Goal: Task Accomplishment & Management: Manage account settings

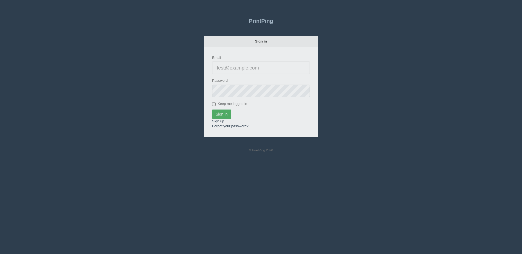
type input "[PERSON_NAME][EMAIL_ADDRESS][DOMAIN_NAME]"
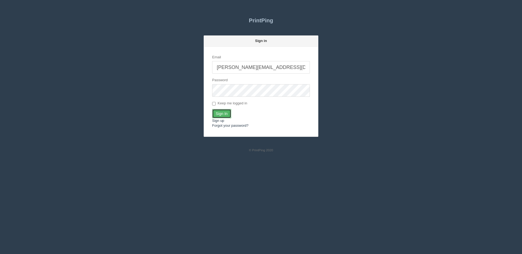
click at [229, 114] on input "Sign In" at bounding box center [221, 113] width 19 height 9
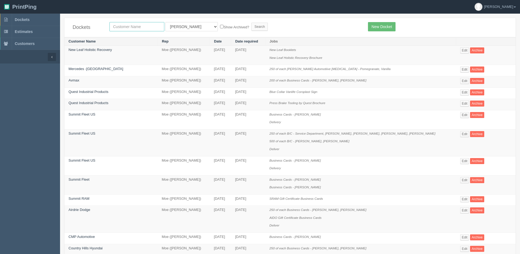
click at [129, 26] on input "text" at bounding box center [136, 26] width 55 height 9
type input "action"
click at [251, 23] on input "Search" at bounding box center [259, 27] width 16 height 8
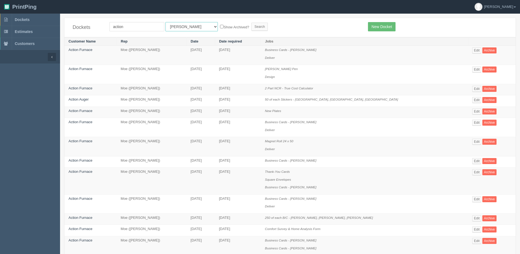
click at [172, 24] on select "All Users Ali Ali Test 1 Aly Amy Ankit Arif Brandon Dan France Greg Jim Mark Ma…" at bounding box center [191, 26] width 52 height 9
select select "1"
click at [165, 22] on select "All Users Ali Ali Test 1 Aly Amy Ankit Arif Brandon Dan France Greg Jim Mark Ma…" at bounding box center [191, 26] width 52 height 9
click at [220, 26] on label "Show Archived?" at bounding box center [234, 27] width 29 height 6
click at [220, 26] on input "Show Archived?" at bounding box center [222, 27] width 4 height 4
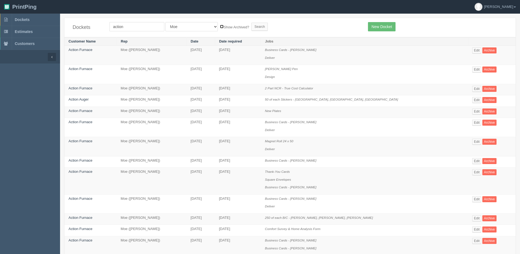
checkbox input "true"
click at [251, 27] on input "Search" at bounding box center [259, 27] width 16 height 8
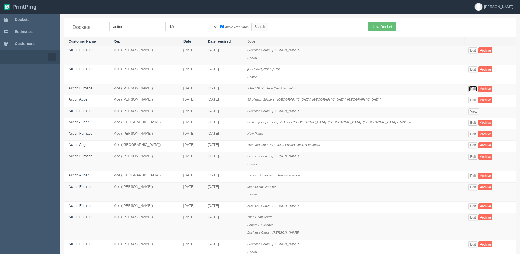
click at [468, 89] on link "Edit" at bounding box center [472, 89] width 9 height 6
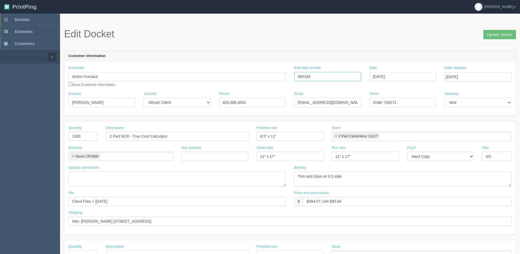
drag, startPoint x: 253, startPoint y: 80, endPoint x: 311, endPoint y: 81, distance: 58.1
click at [252, 80] on div "Customer Action Furnace Save Customer Information Estimate number 065184 Date A…" at bounding box center [289, 79] width 451 height 26
click at [493, 38] on input "Update Docket" at bounding box center [499, 34] width 32 height 9
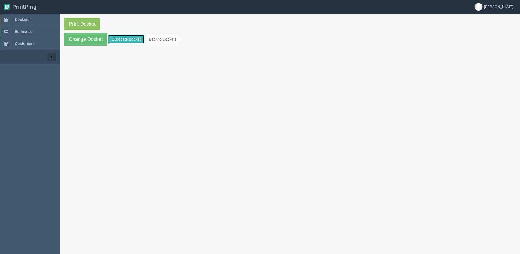
click at [127, 40] on link "Duplicate Docket" at bounding box center [126, 39] width 36 height 9
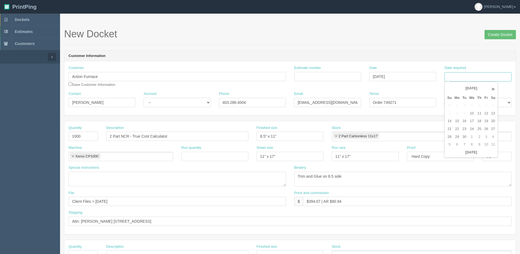
click at [461, 81] on input "Date required" at bounding box center [477, 76] width 67 height 9
click at [469, 155] on th "Today" at bounding box center [471, 153] width 51 height 8
click at [473, 123] on td "17" at bounding box center [472, 121] width 8 height 8
type input "September 17, 2025"
click at [343, 82] on div "Estimate number" at bounding box center [327, 76] width 75 height 20
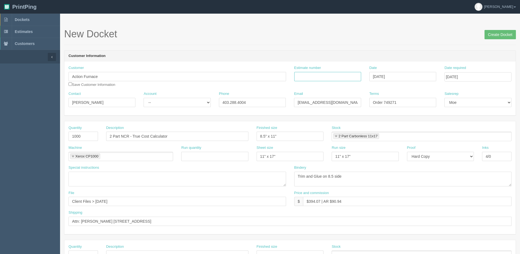
click at [340, 79] on input "Estimate number" at bounding box center [327, 76] width 67 height 9
paste input "065184"
type input "065184"
click at [495, 36] on input "Create Docket" at bounding box center [499, 34] width 31 height 9
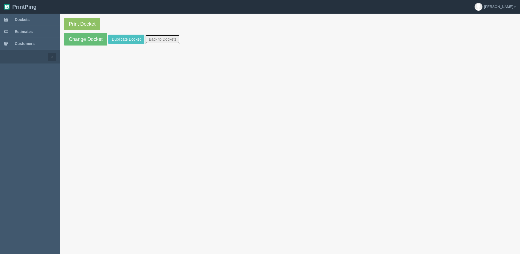
click at [169, 38] on link "Back to Dockets" at bounding box center [162, 39] width 35 height 9
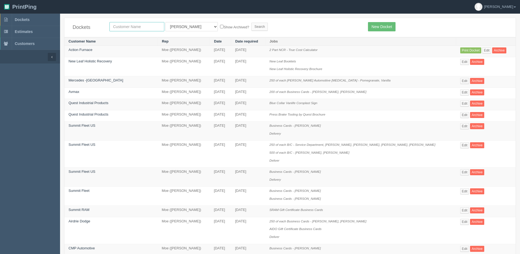
click at [133, 28] on input "text" at bounding box center [136, 26] width 55 height 9
type input "action furnace"
click at [220, 28] on label "Show Archived?" at bounding box center [234, 27] width 29 height 6
click at [220, 28] on input "Show Archived?" at bounding box center [222, 27] width 4 height 4
checkbox input "true"
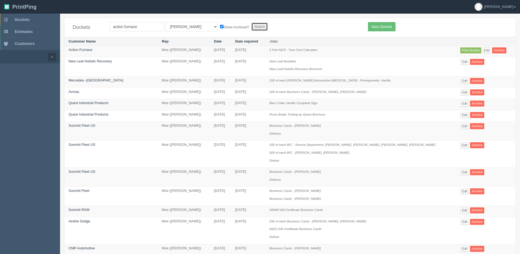
click at [251, 28] on input "Search" at bounding box center [259, 27] width 16 height 8
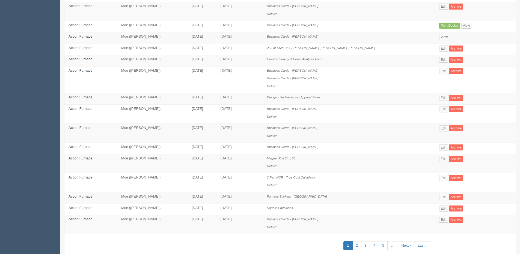
scroll to position [218, 0]
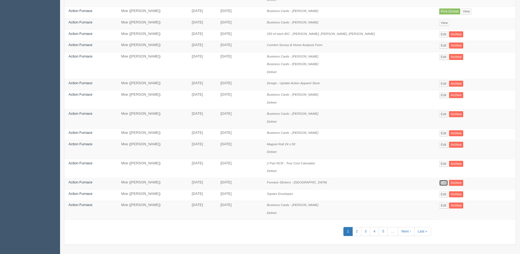
click at [446, 183] on link "Edit" at bounding box center [443, 183] width 9 height 6
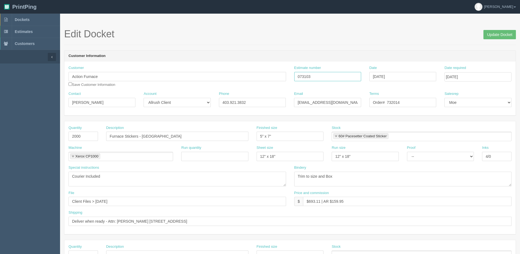
drag, startPoint x: 318, startPoint y: 79, endPoint x: 301, endPoint y: 76, distance: 17.2
click at [279, 78] on div "Customer Action Furnace Save Customer Information Estimate number 073103 Date A…" at bounding box center [289, 79] width 451 height 26
drag, startPoint x: 168, startPoint y: 139, endPoint x: 63, endPoint y: 141, distance: 105.1
click at [63, 141] on section "Edit Docket Update Docket Customer Information Customer Action Furnace Save Cus…" at bounding box center [290, 255] width 460 height 482
click at [19, 22] on span "Dockets" at bounding box center [22, 19] width 15 height 4
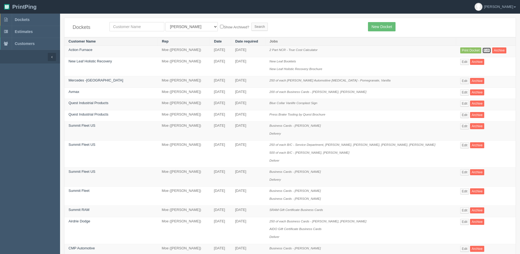
click at [483, 51] on link "Edit" at bounding box center [486, 50] width 9 height 6
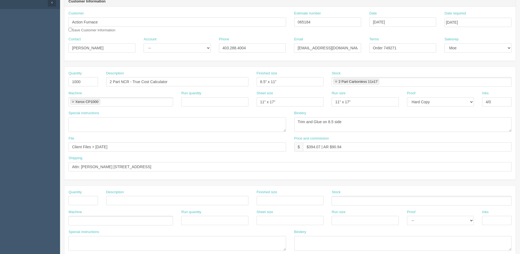
scroll to position [109, 0]
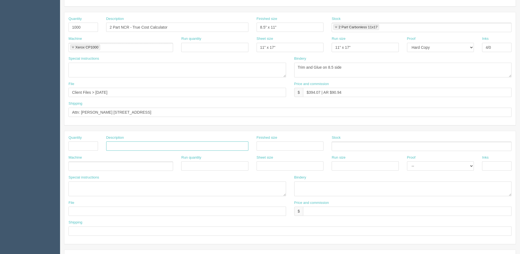
click at [124, 144] on input "text" at bounding box center [177, 146] width 142 height 9
paste input "Furnace Stickers - [GEOGRAPHIC_DATA]"
type input "Furnace Stickers - [GEOGRAPHIC_DATA]"
click at [74, 145] on input "text" at bounding box center [83, 146] width 29 height 9
click at [90, 148] on input "text" at bounding box center [83, 146] width 29 height 9
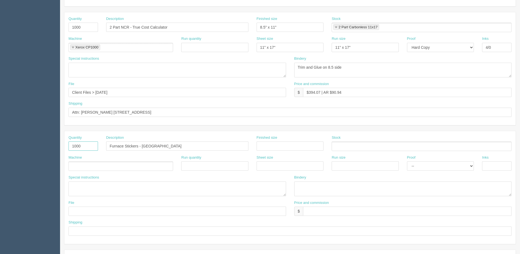
type input "1000"
click at [299, 149] on input "text" at bounding box center [290, 146] width 67 height 9
click at [268, 148] on input "5" x 5"" at bounding box center [290, 146] width 67 height 9
type input "5" x 7""
click at [155, 163] on ul at bounding box center [121, 167] width 105 height 10
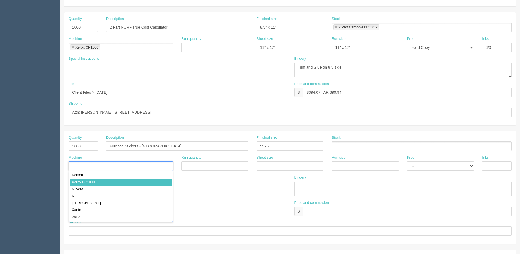
type input "Xerox CP1000"
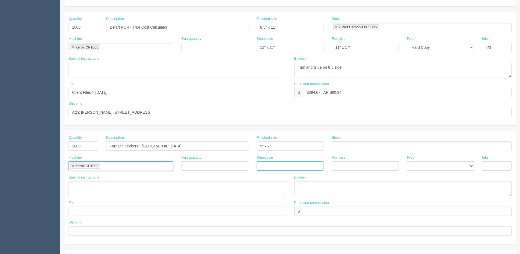
drag, startPoint x: 273, startPoint y: 165, endPoint x: 272, endPoint y: 169, distance: 3.6
click at [273, 165] on input "text" at bounding box center [290, 166] width 67 height 9
type input "12" x 18""
click at [365, 169] on input "text" at bounding box center [365, 166] width 67 height 9
type input "12" x 18""
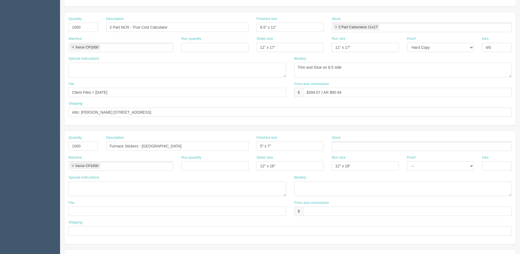
drag, startPoint x: 497, startPoint y: 172, endPoint x: 497, endPoint y: 163, distance: 8.5
click at [497, 171] on div "Inks" at bounding box center [497, 165] width 38 height 20
click at [497, 163] on input "text" at bounding box center [496, 166] width 29 height 9
type input "4/0"
click at [340, 147] on ul at bounding box center [422, 147] width 180 height 10
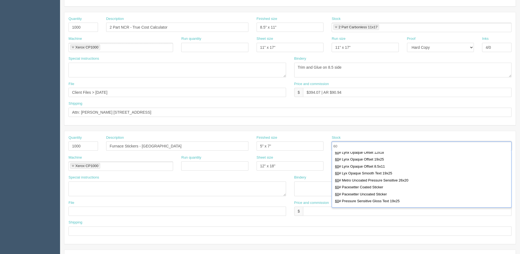
scroll to position [82, 0]
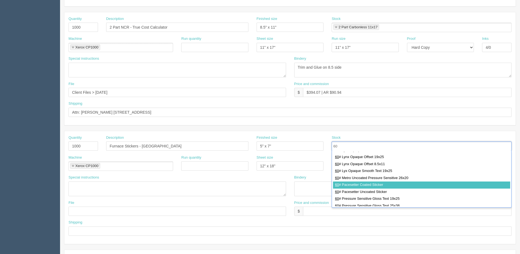
type input "60"
type input "60# Pacesetter Coated Sticker"
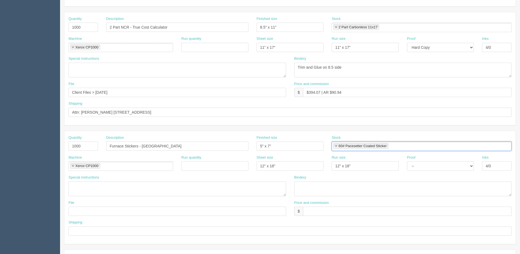
scroll to position [0, 0]
click at [73, 212] on input "text" at bounding box center [178, 211] width 218 height 9
type input "Client Files > Sept 2025"
drag, startPoint x: 115, startPoint y: 213, endPoint x: -52, endPoint y: 222, distance: 167.0
click at [0, 222] on html "PrintPing Dan Edit account ( dan@allrush.ca ) Logout Dockets Estimates Customers" at bounding box center [260, 139] width 520 height 496
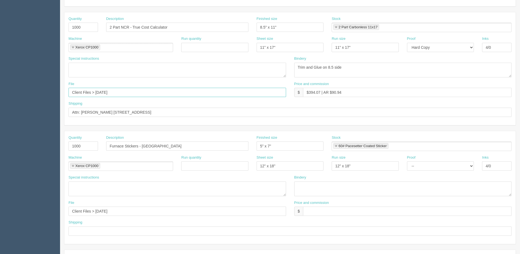
drag, startPoint x: 47, startPoint y: 93, endPoint x: -129, endPoint y: 93, distance: 175.8
click at [0, 93] on html "PrintPing Dan Edit account ( dan@allrush.ca ) Logout Dockets Estimates Customers" at bounding box center [260, 139] width 520 height 496
paste input "Sep"
type input "Client Files > Sept 2025"
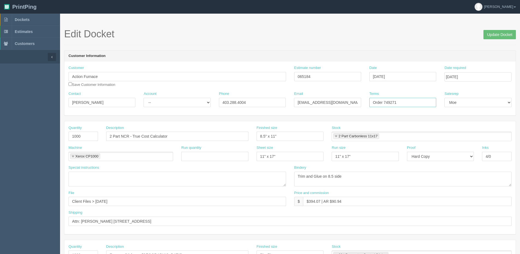
drag, startPoint x: 386, startPoint y: 104, endPoint x: 509, endPoint y: 82, distance: 125.0
click at [461, 90] on div "Customer Action Furnace Save Customer Information Estimate number 065184 Date S…" at bounding box center [289, 88] width 451 height 54
click at [390, 102] on input "Order 75533" at bounding box center [402, 102] width 67 height 9
type input "Order 755233"
click at [341, 73] on input "065184" at bounding box center [327, 76] width 67 height 9
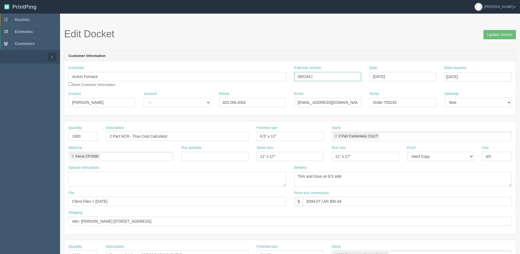
click at [334, 73] on input "065184 |" at bounding box center [327, 76] width 67 height 9
type input "065184 | 073103"
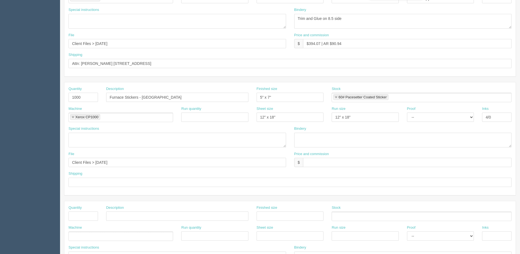
scroll to position [164, 0]
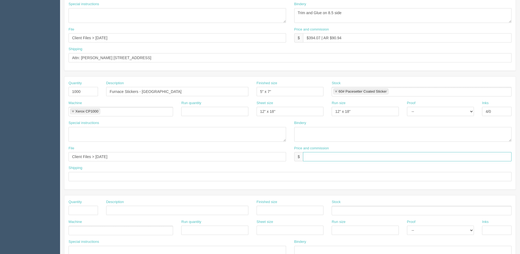
drag, startPoint x: 311, startPoint y: 153, endPoint x: 311, endPoint y: 148, distance: 5.2
click at [311, 153] on input "text" at bounding box center [407, 156] width 209 height 9
click at [348, 159] on input "$392.18 | AR $" at bounding box center [407, 156] width 209 height 9
type input "$392.18 | AR $90.50"
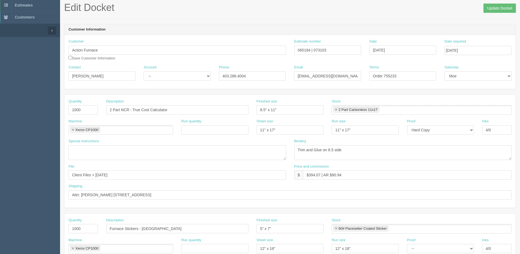
scroll to position [0, 0]
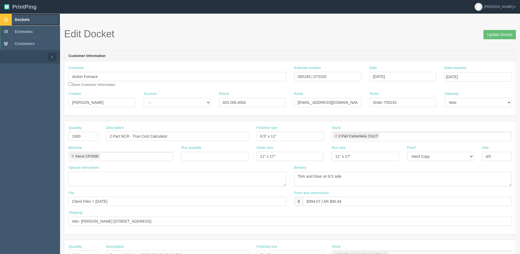
click at [27, 19] on span "Dockets" at bounding box center [22, 19] width 15 height 4
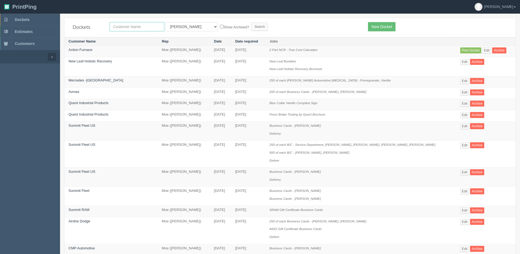
click at [131, 29] on input "text" at bounding box center [136, 26] width 55 height 9
type input "action furnace"
click at [251, 23] on input "Search" at bounding box center [259, 27] width 16 height 8
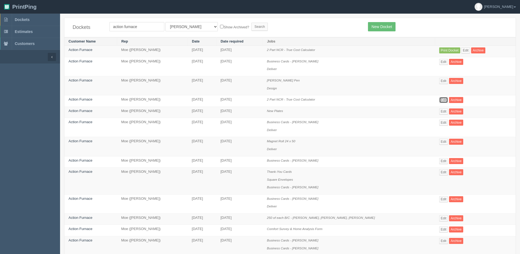
click at [445, 99] on link "Edit" at bounding box center [443, 100] width 9 height 6
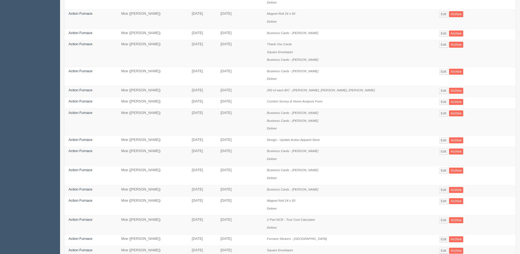
scroll to position [136, 0]
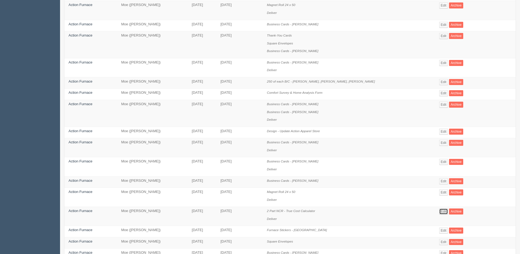
click at [448, 210] on link "Edit" at bounding box center [443, 212] width 9 height 6
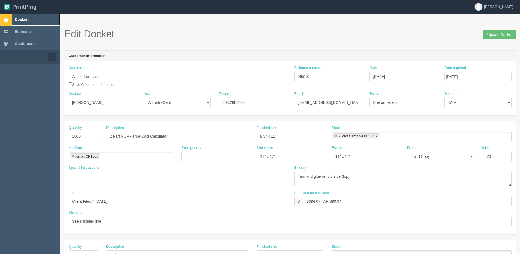
drag, startPoint x: 29, startPoint y: 18, endPoint x: 26, endPoint y: 18, distance: 3.0
click at [29, 18] on span "Dockets" at bounding box center [22, 19] width 15 height 4
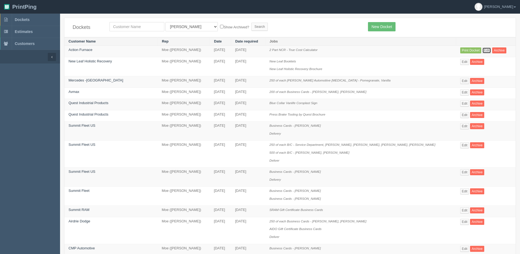
drag, startPoint x: 486, startPoint y: 51, endPoint x: 445, endPoint y: 59, distance: 42.3
click at [486, 51] on link "Edit" at bounding box center [486, 50] width 9 height 6
click at [482, 50] on link "Edit" at bounding box center [486, 50] width 9 height 6
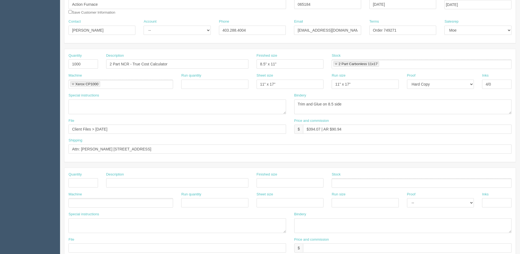
scroll to position [82, 0]
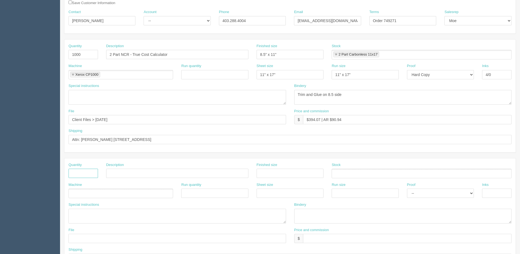
click at [88, 169] on input "text" at bounding box center [83, 173] width 29 height 9
type input "1000"
type input "Furnace Stickers - [GEOGRAPHIC_DATA]"
type input "5" x 7""
type input "60# Pacesetter Coated Sticker"
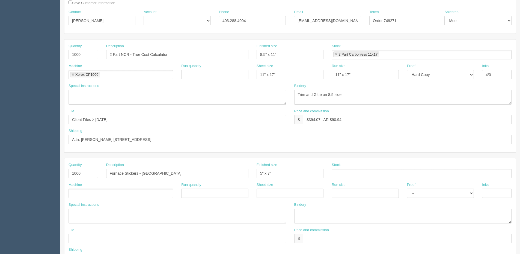
type input "Xerox CP1000"
type input "12" x 18""
type input "4/0"
type input "Client Files > [DATE]"
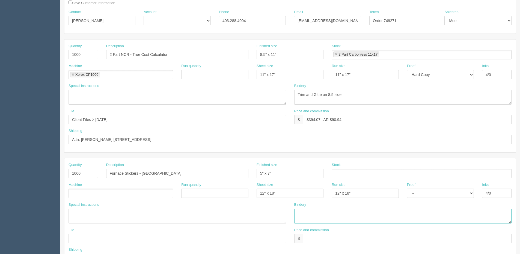
type input "$392.18 | AR $90.50"
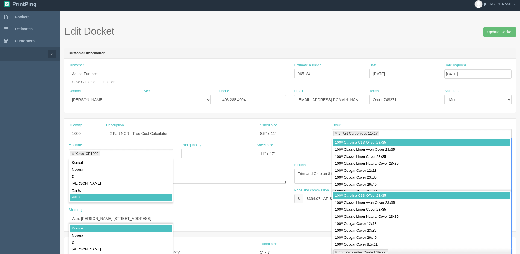
scroll to position [0, 0]
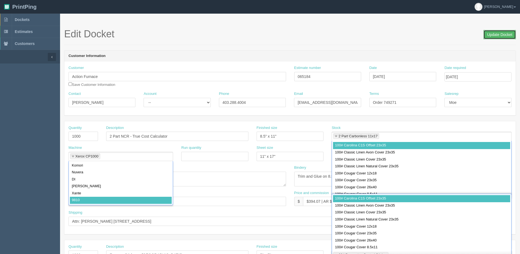
click at [516, 37] on input "Update Docket" at bounding box center [499, 34] width 32 height 9
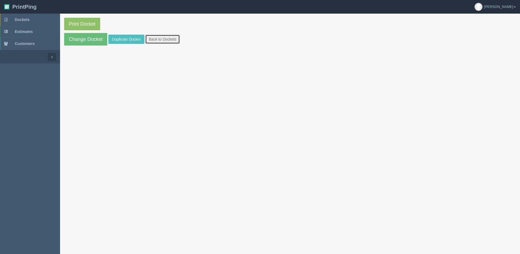
click at [166, 43] on link "Back to Dockets" at bounding box center [162, 39] width 35 height 9
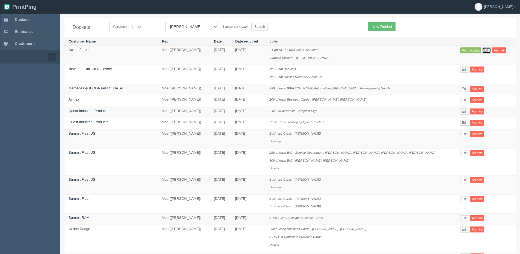
click at [482, 49] on link "Edit" at bounding box center [486, 50] width 9 height 6
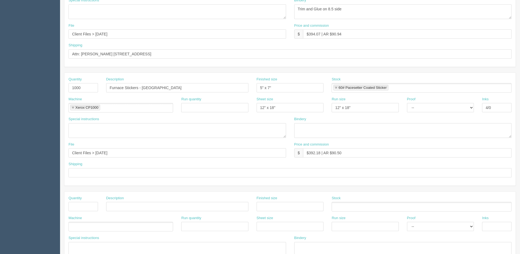
scroll to position [191, 0]
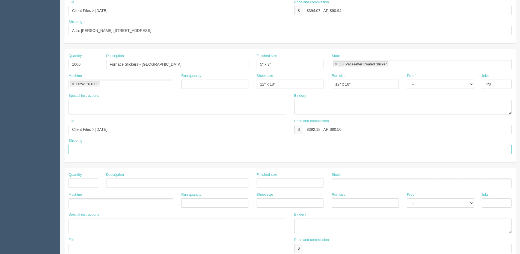
click at [91, 147] on input "text" at bounding box center [290, 149] width 443 height 9
type input "Same as above"
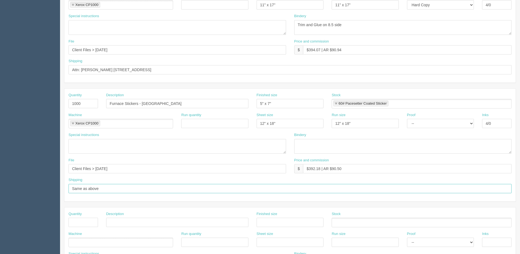
scroll to position [82, 0]
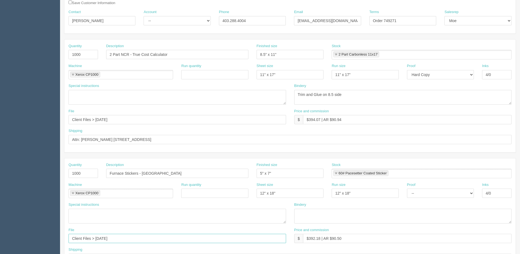
drag, startPoint x: 96, startPoint y: 237, endPoint x: -28, endPoint y: 237, distance: 123.6
click at [0, 237] on html "PrintPing Dan Edit account ( dan@allrush.ca ) Logout Dockets Estimates Customers" at bounding box center [260, 166] width 520 height 496
drag, startPoint x: 116, startPoint y: 121, endPoint x: -76, endPoint y: 121, distance: 192.2
click at [0, 121] on html "PrintPing Dan Edit account ( dan@allrush.ca ) Logout Dockets Estimates Customers" at bounding box center [260, 166] width 520 height 496
paste input "Sep"
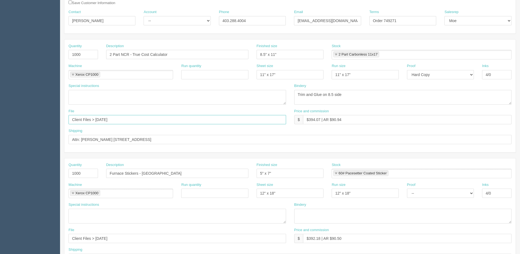
type input "Client Files > Sept 2025"
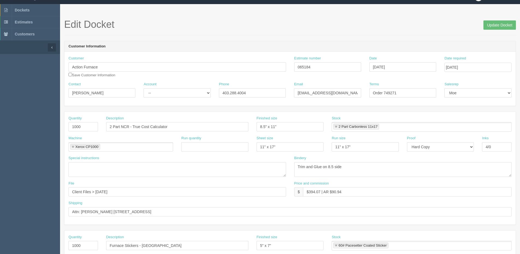
scroll to position [0, 0]
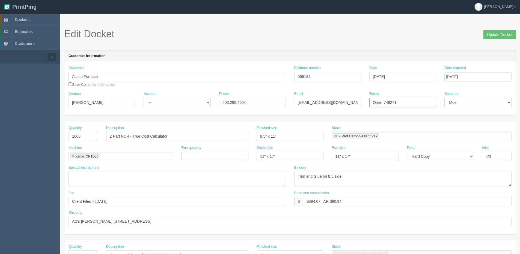
drag, startPoint x: 386, startPoint y: 106, endPoint x: 436, endPoint y: 92, distance: 52.3
click at [426, 94] on div "Terms Order 749271" at bounding box center [402, 99] width 67 height 16
click at [388, 102] on input "Order 7755233" at bounding box center [402, 102] width 67 height 9
type input "Order 755233"
click at [315, 78] on input "065184" at bounding box center [327, 76] width 67 height 9
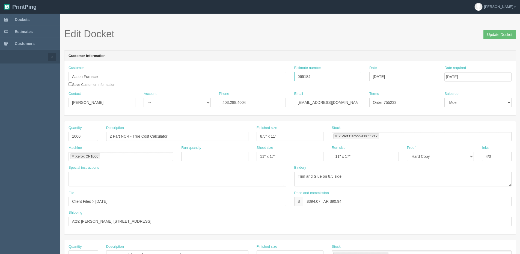
type input "065184 | 073103"
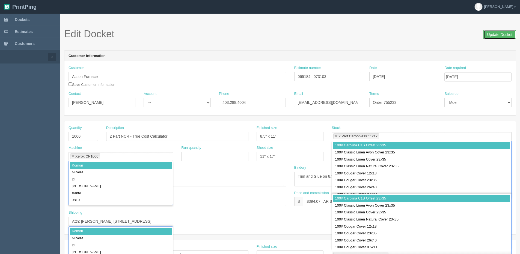
click at [492, 32] on input "Update Docket" at bounding box center [499, 34] width 32 height 9
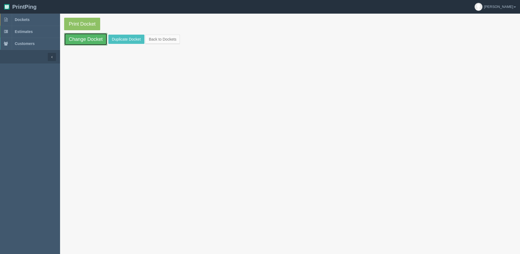
click at [87, 43] on link "Change Docket" at bounding box center [85, 39] width 43 height 13
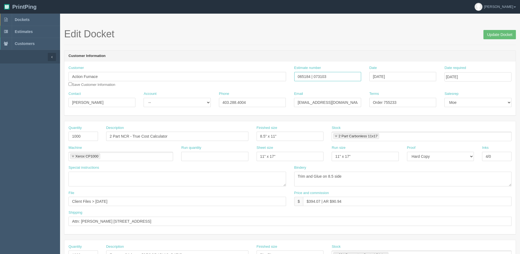
click at [308, 77] on input "065184 | 073103" at bounding box center [327, 76] width 67 height 9
type input "065182 | 073103"
drag, startPoint x: 492, startPoint y: 33, endPoint x: 469, endPoint y: 33, distance: 22.7
click at [492, 33] on input "Update Docket" at bounding box center [499, 34] width 32 height 9
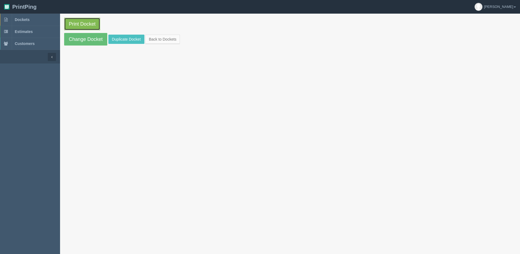
click at [84, 29] on link "Print Docket" at bounding box center [82, 24] width 36 height 13
click at [82, 36] on link "Change Docket" at bounding box center [85, 39] width 43 height 13
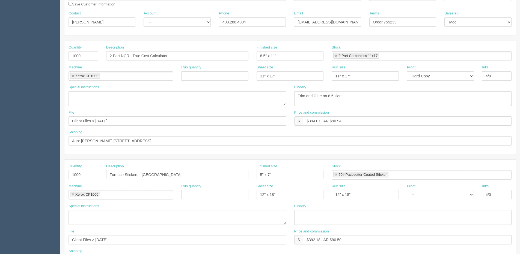
scroll to position [109, 0]
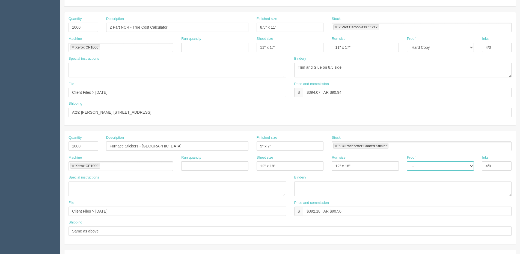
click at [431, 167] on select "-- Email Hard Copy" at bounding box center [440, 166] width 67 height 9
select select "Hard Copy"
click at [407, 162] on select "-- Email Hard Copy" at bounding box center [440, 166] width 67 height 9
click at [327, 187] on textarea at bounding box center [403, 189] width 218 height 15
type textarea "r"
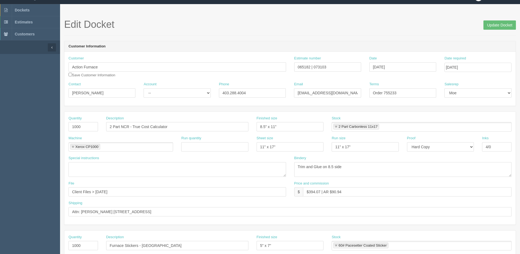
scroll to position [0, 0]
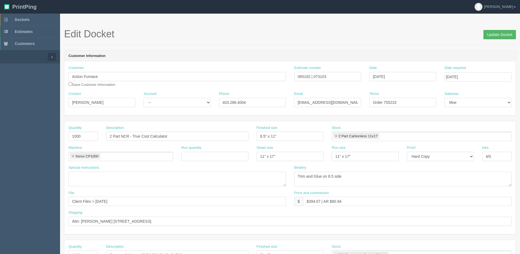
type textarea "Trim to size"
click at [496, 36] on input "Update Docket" at bounding box center [499, 34] width 32 height 9
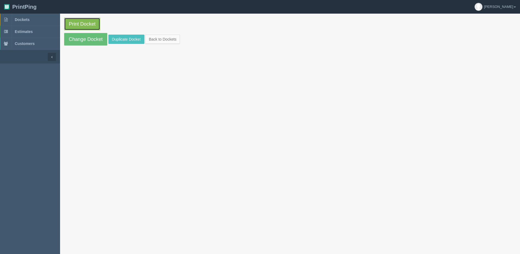
click at [82, 23] on link "Print Docket" at bounding box center [82, 24] width 36 height 13
click at [171, 38] on link "Back to Dockets" at bounding box center [162, 39] width 35 height 9
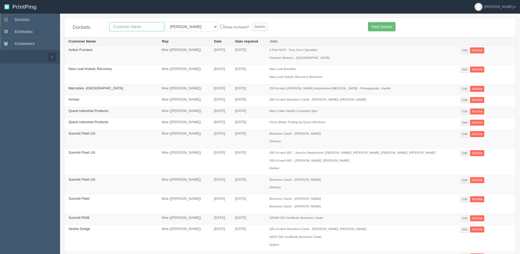
click at [126, 28] on input "text" at bounding box center [136, 26] width 55 height 9
type input "summit gm"
click at [251, 23] on input "Search" at bounding box center [259, 27] width 16 height 8
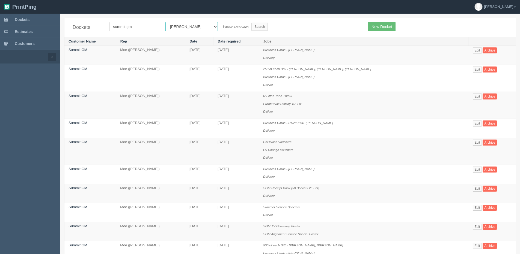
click at [173, 29] on select "All Users [PERSON_NAME] Test 1 [PERSON_NAME] [PERSON_NAME] [PERSON_NAME] France…" at bounding box center [191, 26] width 52 height 9
select select "1"
click at [165, 22] on select "All Users [PERSON_NAME] Test 1 [PERSON_NAME] [PERSON_NAME] [PERSON_NAME] France…" at bounding box center [191, 26] width 52 height 9
click at [220, 26] on label "Show Archived?" at bounding box center [234, 27] width 29 height 6
click at [220, 26] on input "Show Archived?" at bounding box center [222, 27] width 4 height 4
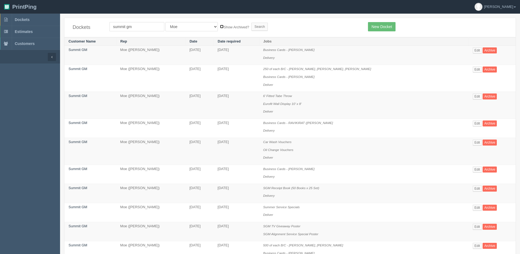
checkbox input "true"
click at [251, 27] on input "Search" at bounding box center [259, 27] width 16 height 8
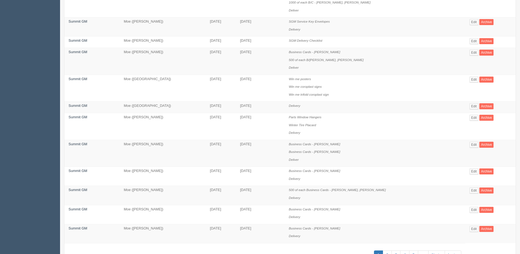
scroll to position [351, 0]
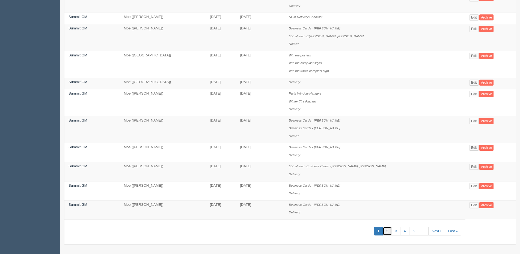
click at [386, 231] on link "2" at bounding box center [387, 231] width 9 height 9
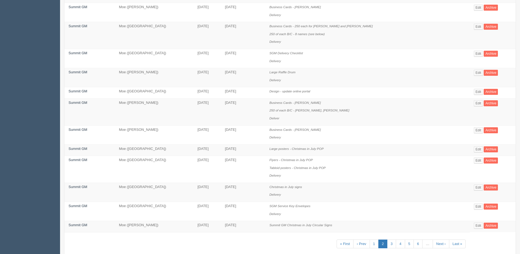
scroll to position [328, 0]
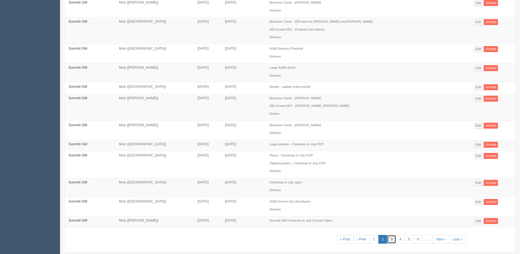
click at [389, 240] on link "3" at bounding box center [391, 239] width 9 height 9
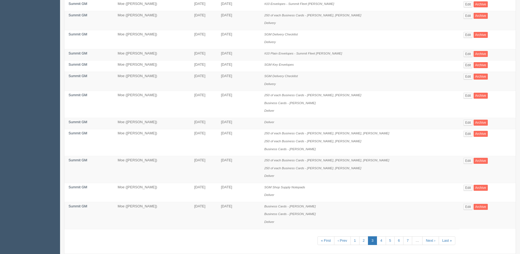
scroll to position [320, 0]
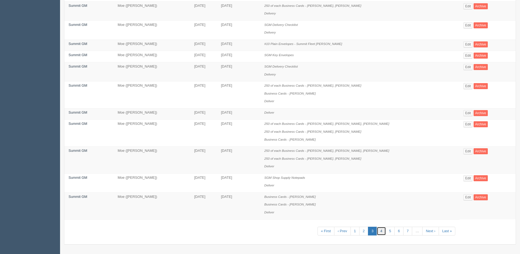
click at [381, 230] on link "4" at bounding box center [381, 231] width 9 height 9
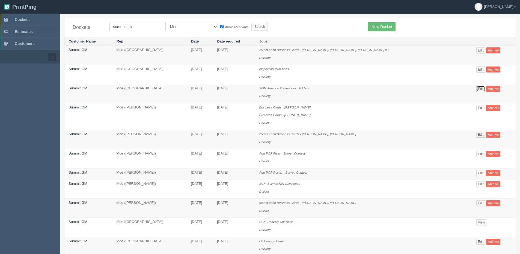
click at [476, 90] on link "Edit" at bounding box center [480, 89] width 9 height 6
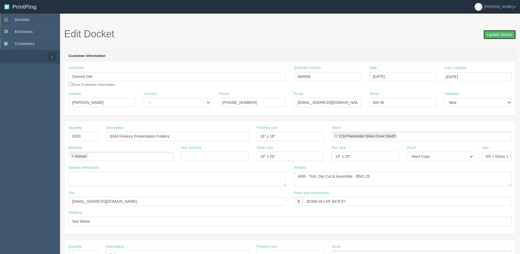
click at [489, 35] on input "Update Docket" at bounding box center [499, 34] width 32 height 9
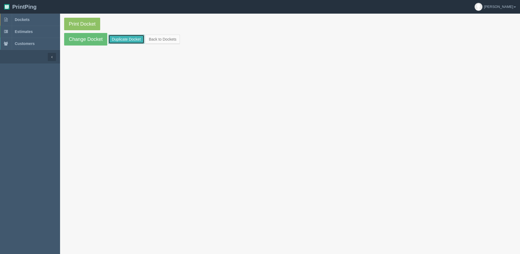
click at [125, 37] on link "Duplicate Docket" at bounding box center [126, 39] width 36 height 9
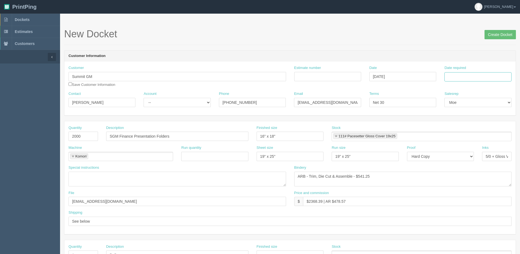
click at [483, 77] on input "Date required" at bounding box center [477, 76] width 67 height 9
click at [455, 157] on div "« [DATE] » Su Mo Tu We Th Fr Sa 31 1 2 3 4 5 6 7 8 9 10 11 12 13 14 15 16 17 18…" at bounding box center [470, 120] width 53 height 76
click at [488, 138] on td "3" at bounding box center [486, 137] width 7 height 8
type input "[DATE]"
drag, startPoint x: 508, startPoint y: 35, endPoint x: 475, endPoint y: 35, distance: 33.3
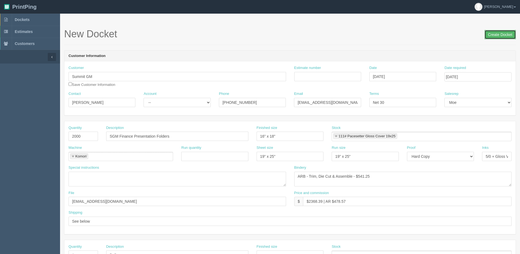
click at [507, 35] on input "Create Docket" at bounding box center [499, 34] width 31 height 9
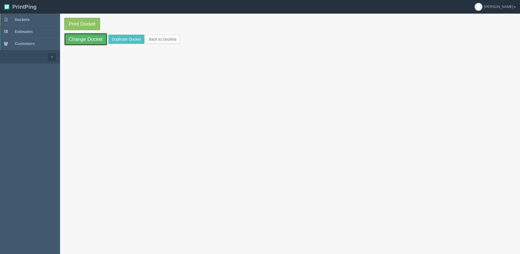
click at [91, 37] on link "Change Docket" at bounding box center [85, 39] width 43 height 13
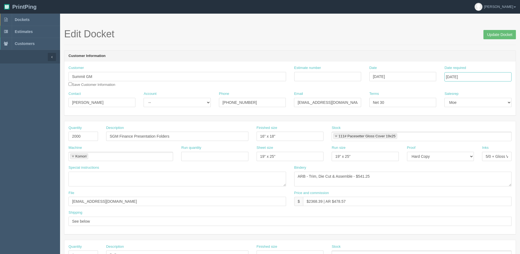
click at [480, 76] on input "[DATE]" at bounding box center [477, 76] width 67 height 9
click at [486, 115] on td "10" at bounding box center [486, 114] width 7 height 8
type input "[DATE]"
drag, startPoint x: 90, startPoint y: 138, endPoint x: -97, endPoint y: 134, distance: 187.3
click at [0, 134] on html "PrintPing [PERSON_NAME] Edit account ( [PERSON_NAME][EMAIL_ADDRESS][DOMAIN_NAME…" at bounding box center [260, 248] width 520 height 496
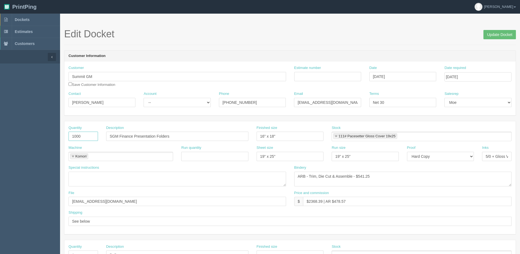
type input "1000"
click at [173, 137] on input "SGM Finance Presentation Folders" at bounding box center [177, 136] width 142 height 9
type input "SGM Finance Presentation Folders - Acadia"
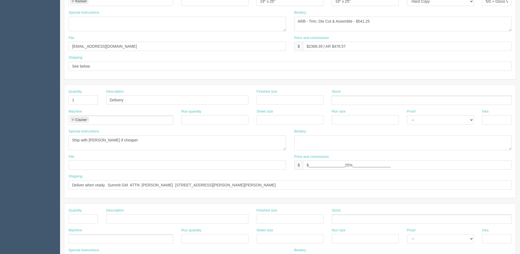
scroll to position [164, 0]
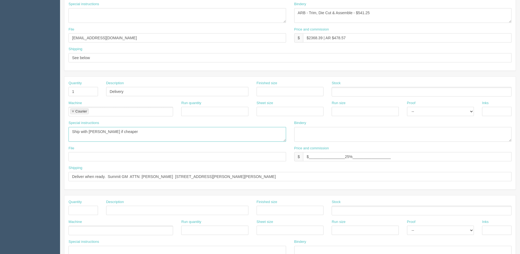
drag, startPoint x: 135, startPoint y: 133, endPoint x: -61, endPoint y: 155, distance: 196.7
click at [0, 155] on html "PrintPing [PERSON_NAME] Edit account ( [PERSON_NAME][EMAIL_ADDRESS][DOMAIN_NAME…" at bounding box center [260, 84] width 520 height 496
drag, startPoint x: 275, startPoint y: 181, endPoint x: 11, endPoint y: 186, distance: 264.5
click at [0, 200] on html "PrintPing [PERSON_NAME] Edit account ( [PERSON_NAME][EMAIL_ADDRESS][DOMAIN_NAME…" at bounding box center [260, 84] width 520 height 496
drag, startPoint x: 156, startPoint y: 171, endPoint x: -57, endPoint y: 177, distance: 213.5
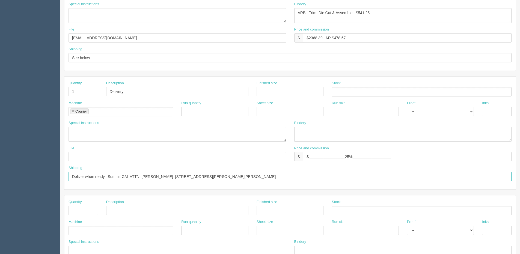
click at [0, 177] on html "PrintPing [PERSON_NAME] Edit account ( [PERSON_NAME][EMAIL_ADDRESS][DOMAIN_NAME…" at bounding box center [260, 84] width 520 height 496
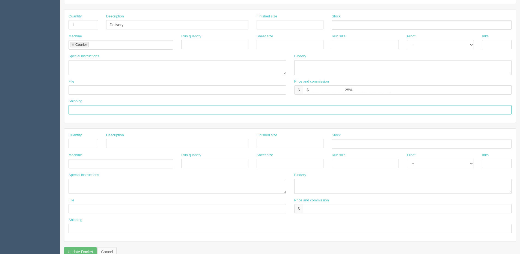
scroll to position [241, 0]
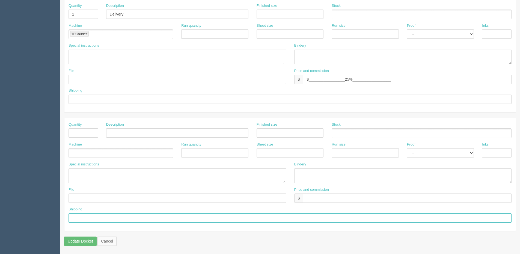
click at [109, 222] on input "text" at bounding box center [290, 218] width 443 height 9
paste input "Deliver when ready. Summit GM ATTN: Trevor Christensen 530 MacKenzie Blvd, Fort…"
type input "Deliver when ready. Summit GM ATTN: Trevor Christensen 530 MacKenzie Blvd, Fort…"
click at [85, 131] on input "text" at bounding box center [83, 133] width 29 height 9
type input "1"
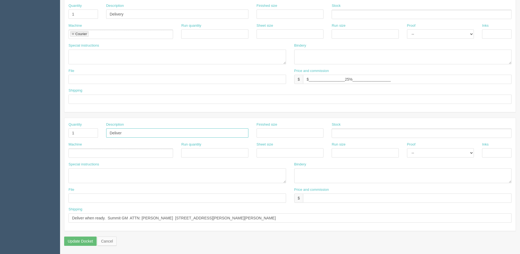
type input "Deliver"
click at [105, 153] on ul at bounding box center [121, 153] width 105 height 10
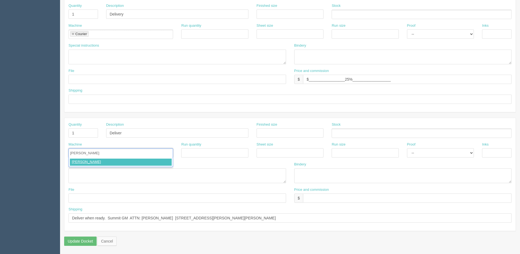
type input "Courier"
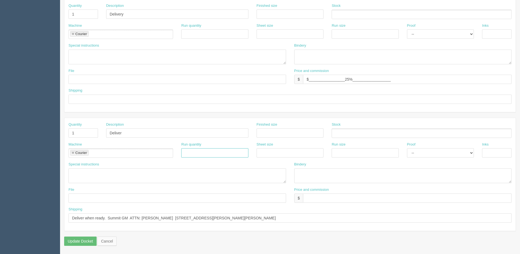
scroll to position [214, 0]
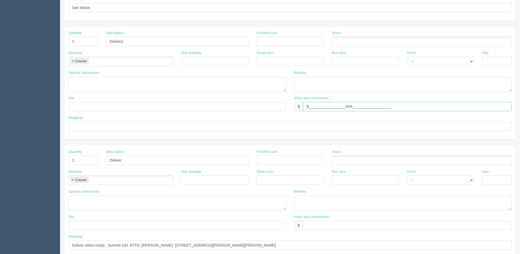
drag, startPoint x: 414, startPoint y: 108, endPoint x: 131, endPoint y: 116, distance: 282.6
click at [135, 116] on div "Quantity 1 Description Delivery Finished size Stock Machine Courier Courier Run…" at bounding box center [289, 82] width 451 height 113
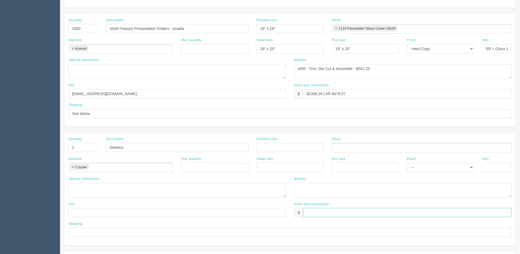
scroll to position [105, 0]
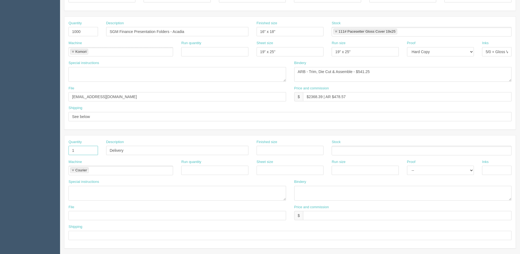
click at [76, 151] on input "1" at bounding box center [83, 150] width 29 height 9
type input "1000"
drag, startPoint x: 116, startPoint y: 29, endPoint x: 0, endPoint y: 26, distance: 116.3
click at [0, 28] on html "PrintPing [PERSON_NAME] Edit account ( [PERSON_NAME][EMAIL_ADDRESS][DOMAIN_NAME…" at bounding box center [260, 143] width 520 height 496
drag, startPoint x: 126, startPoint y: 153, endPoint x: 17, endPoint y: 151, distance: 108.9
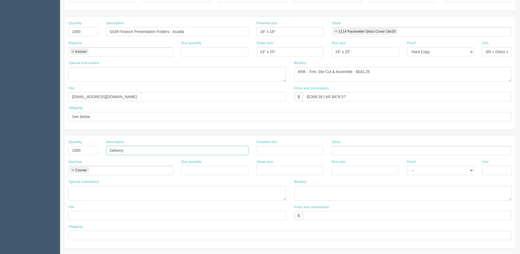
click at [19, 151] on section "Dockets Estimates Customers" at bounding box center [260, 150] width 520 height 482
paste input "SGM Finance Presentation Folders - Acadia"
drag, startPoint x: 174, startPoint y: 147, endPoint x: 254, endPoint y: 135, distance: 81.1
click at [237, 137] on div "Quantity 1000 Description SGM Finance Presentation Folders - Acadia Finished si…" at bounding box center [289, 192] width 451 height 113
type input "SGM Finance Presentation Folders - Canyon"
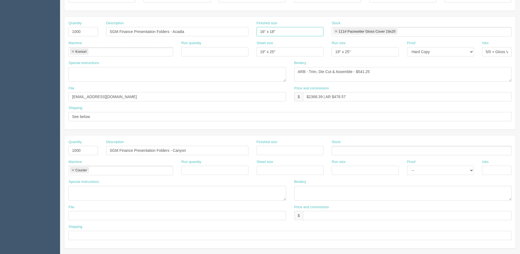
drag, startPoint x: 279, startPoint y: 31, endPoint x: 186, endPoint y: 42, distance: 93.7
click at [186, 42] on div "Quantity 1000 Description SGM Finance Presentation Folders - Acadia Finished si…" at bounding box center [289, 73] width 451 height 113
click at [290, 148] on input "text" at bounding box center [290, 150] width 67 height 9
paste input "16" x 18""
type input "16" x 18""
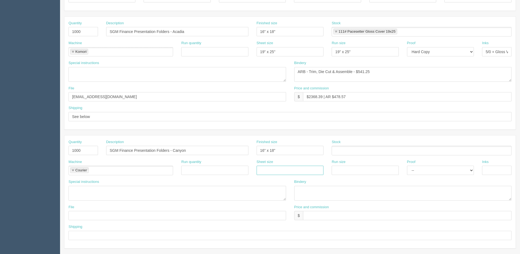
click at [267, 171] on input "text" at bounding box center [290, 170] width 67 height 9
type input "19" x 25""
click at [356, 169] on input "text" at bounding box center [365, 170] width 67 height 9
type input "19" x 25""
click at [355, 144] on div "Stock" at bounding box center [422, 148] width 180 height 16
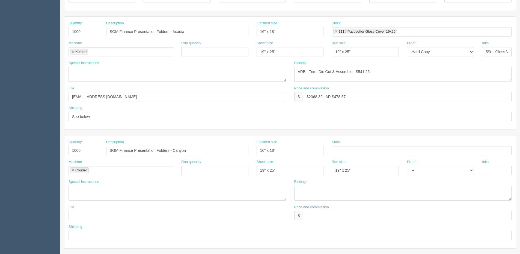
click at [355, 147] on ul at bounding box center [422, 151] width 180 height 10
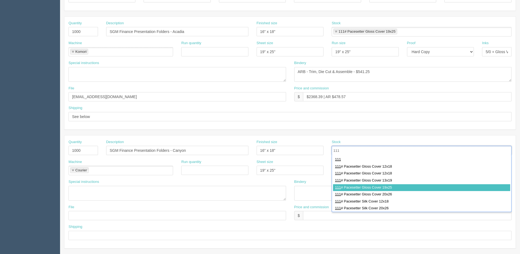
type input "111"
type input "111# Pacesetter Gloss Cover 19x25"
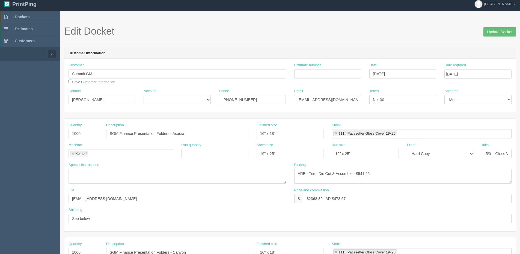
scroll to position [0, 0]
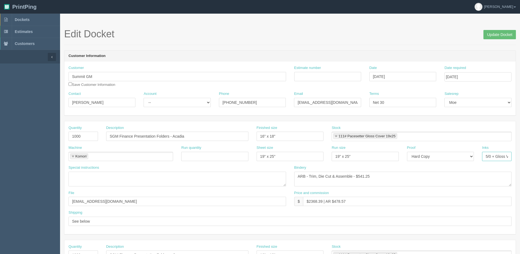
click at [498, 160] on input "5/0 + Gloss Varnish" at bounding box center [496, 156] width 29 height 9
click at [486, 158] on input "5/0 + Gloss Varnish" at bounding box center [496, 156] width 29 height 9
drag, startPoint x: 486, startPoint y: 156, endPoint x: 523, endPoint y: 155, distance: 36.6
click at [520, 155] on html "PrintPing Dan Edit account ( dan@allrush.ca ) Logout Dockets Estimates Customers" at bounding box center [260, 248] width 520 height 496
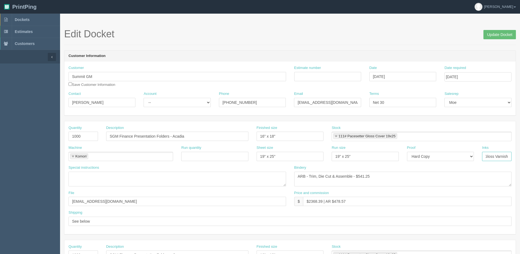
scroll to position [82, 0]
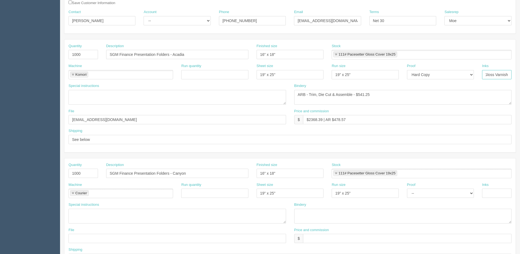
type input "4/0 + Gloss Varnish"
drag, startPoint x: 493, startPoint y: 195, endPoint x: 491, endPoint y: 197, distance: 3.3
click at [493, 195] on input "text" at bounding box center [496, 193] width 29 height 9
paste input "4/0 + Gloss Varnish"
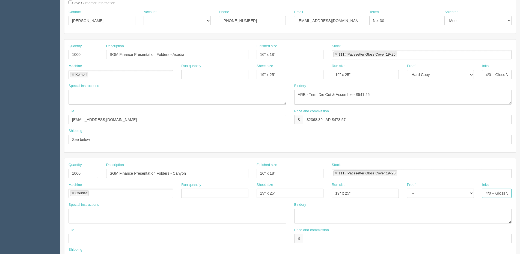
scroll to position [0, 11]
type input "4/0 + Gloss Varnish"
click at [430, 195] on select "-- Email Hard Copy" at bounding box center [440, 193] width 67 height 9
drag, startPoint x: 358, startPoint y: 95, endPoint x: 427, endPoint y: 69, distance: 73.1
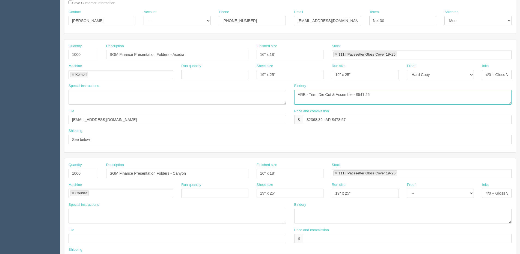
click at [410, 76] on div "Quantity 1000 Description SGM Finance Presentation Folders - Acadia Finished si…" at bounding box center [289, 96] width 451 height 113
drag, startPoint x: 377, startPoint y: 95, endPoint x: 76, endPoint y: 113, distance: 301.3
click at [76, 113] on div "Quantity 1000 Description SGM Finance Presentation Folders - Acadia Finished si…" at bounding box center [289, 96] width 451 height 113
type textarea "ARB - Trim, Die Cut & Assemble - $303.08"
click at [303, 222] on textarea at bounding box center [403, 216] width 218 height 15
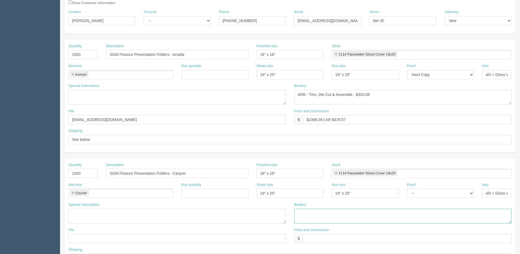
paste textarea "ARB - Trim, Die Cut & Assemble - $303.08"
type textarea "ARB - Trim, Die Cut & Assemble - $303.08"
drag, startPoint x: 309, startPoint y: 119, endPoint x: 322, endPoint y: 120, distance: 13.1
click at [322, 120] on input "$2368.39 | AR $478.57" at bounding box center [407, 119] width 209 height 9
drag, startPoint x: 334, startPoint y: 123, endPoint x: 393, endPoint y: 109, distance: 61.3
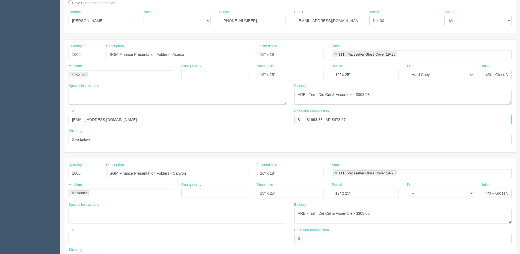
click at [388, 113] on div "Price and commission $ $1668.83 | AR $478.57" at bounding box center [403, 117] width 218 height 16
type input "$1668.83 | AR $385.11"
drag, startPoint x: 362, startPoint y: 126, endPoint x: 270, endPoint y: 117, distance: 92.2
click at [270, 118] on div "File files@allrush.ca Price and commission $ $1668.83 | AR $385.11" at bounding box center [289, 119] width 451 height 20
click at [365, 116] on input "$1668.83 | AR $385.11" at bounding box center [407, 119] width 209 height 9
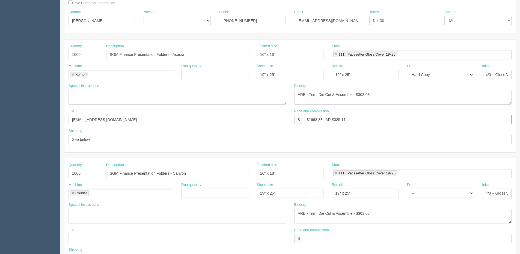
drag, startPoint x: 219, startPoint y: 119, endPoint x: 194, endPoint y: 119, distance: 24.8
click at [193, 119] on div "File files@allrush.ca Price and commission $ $1668.83 | AR $385.11" at bounding box center [289, 119] width 451 height 20
click at [332, 238] on input "text" at bounding box center [407, 238] width 209 height 9
paste input "$1668.83 | AR $385.11"
type input "$1668.83 | AR $385.11"
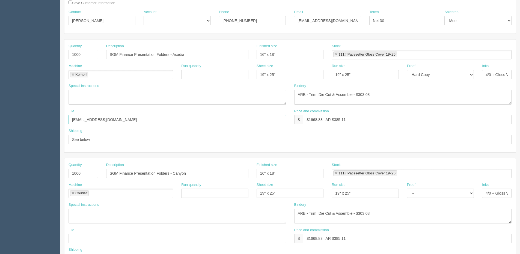
drag, startPoint x: 107, startPoint y: 123, endPoint x: 57, endPoint y: 123, distance: 49.7
click at [57, 123] on section "Dockets Estimates Customers" at bounding box center [260, 173] width 520 height 482
click at [90, 235] on input "text" at bounding box center [178, 238] width 218 height 9
paste input "files@allrush.ca"
type input "files@allrush.ca"
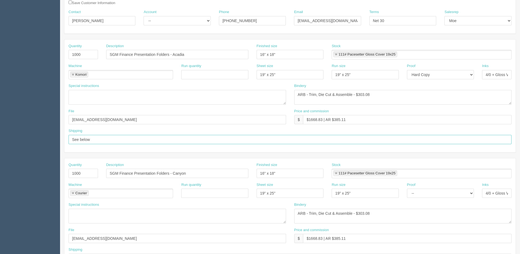
drag, startPoint x: 99, startPoint y: 141, endPoint x: 31, endPoint y: 141, distance: 67.7
click at [31, 141] on section "Dockets Estimates Customers" at bounding box center [260, 173] width 520 height 482
type input "See shipping line"
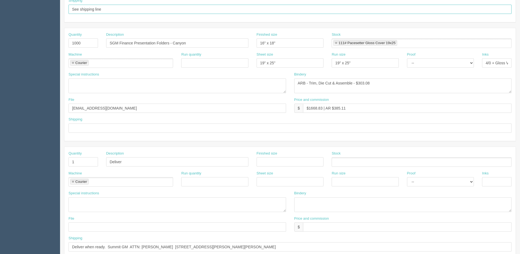
scroll to position [218, 0]
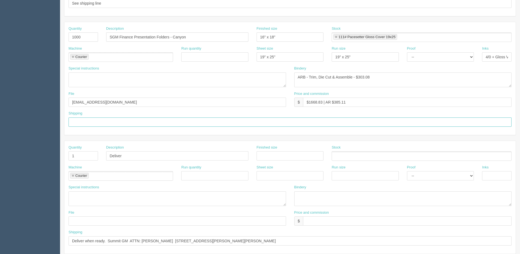
click at [100, 124] on input "text" at bounding box center [290, 122] width 443 height 9
type input "See shipping line"
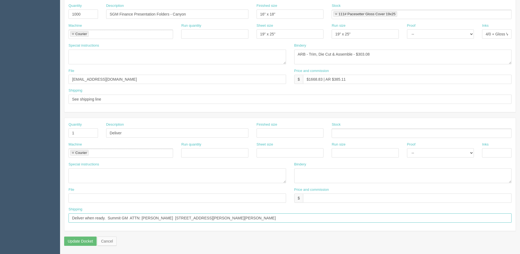
click at [86, 216] on input "Deliver when ready. Summit GM ATTN: Trevor Christensen 530 MacKenzie Blvd, Fort…" at bounding box center [290, 218] width 443 height 9
drag, startPoint x: 144, startPoint y: 219, endPoint x: 123, endPoint y: 222, distance: 20.7
click at [144, 219] on input "Deliver:when ready. Summit GM ATTN: Trevor Christensen 530 MacKenzie Blvd, Fort…" at bounding box center [290, 218] width 443 height 9
drag, startPoint x: 85, startPoint y: 218, endPoint x: 320, endPoint y: 215, distance: 234.2
click at [320, 215] on input "Deliver:when ready. Summit GM ATTN: Trevor Christensen 530 MacKenzie Blvd, Fort…" at bounding box center [290, 218] width 443 height 9
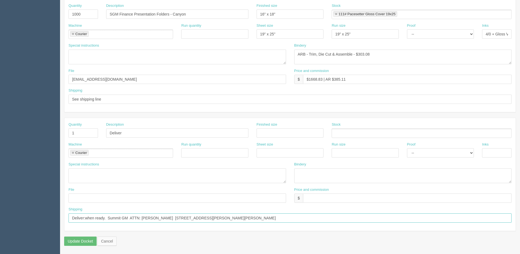
paste input "Alisha Gaulton │ Fleet & Community Relations Manager 530 Mackenzie Blvd. │ Fort…"
click at [86, 219] on input "Deliver:Alisha Gaulton │ Fleet & Community Relations Manager 530 Mackenzie Blvd…" at bounding box center [290, 218] width 443 height 9
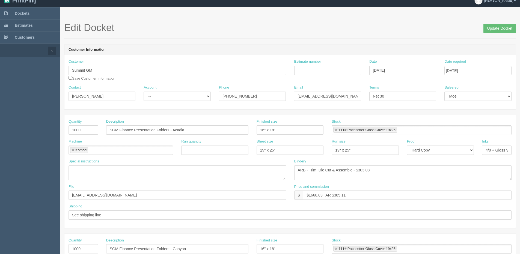
scroll to position [0, 0]
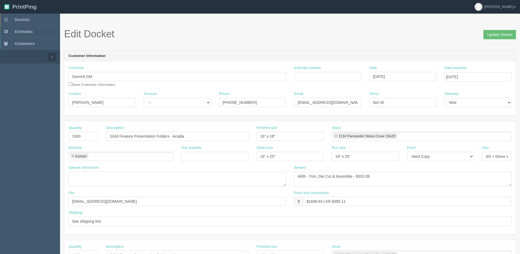
type input "Deliver: Attn: Alisha Gaulton │ Fleet & Community Relations Manager 530 Mackenz…"
click at [327, 73] on input "Estimate number" at bounding box center [327, 76] width 67 height 9
type input "069958"
click at [493, 34] on input "Update Docket" at bounding box center [499, 34] width 32 height 9
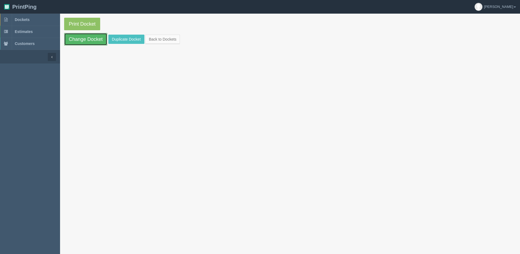
drag, startPoint x: 78, startPoint y: 35, endPoint x: 75, endPoint y: 39, distance: 4.6
click at [78, 35] on link "Change Docket" at bounding box center [85, 39] width 43 height 13
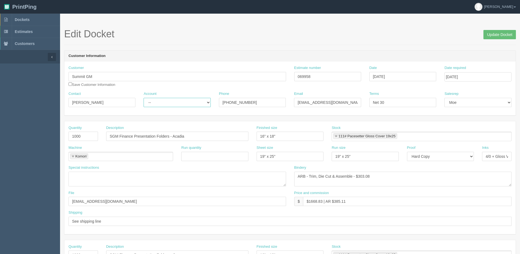
drag, startPoint x: 181, startPoint y: 100, endPoint x: 176, endPoint y: 107, distance: 8.4
click at [181, 101] on select "-- Existing Client Allrush Client Rep Client" at bounding box center [177, 102] width 67 height 9
select select "Allrush Client"
click at [144, 98] on select "-- Existing Client Allrush Client Rep Client" at bounding box center [177, 102] width 67 height 9
drag, startPoint x: 110, startPoint y: 105, endPoint x: -107, endPoint y: 105, distance: 216.7
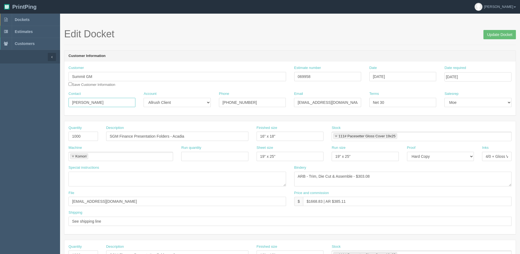
click at [0, 105] on html "PrintPing Dan Edit account ( dan@allrush.ca ) Logout Dockets Estimates Customers" at bounding box center [260, 248] width 520 height 496
type input "Max Bartlett"
drag, startPoint x: 129, startPoint y: 121, endPoint x: 90, endPoint y: 120, distance: 39.0
click at [114, 123] on form "Edit Docket Update Docket Customer Information Customer Summit GM Save Customer…" at bounding box center [290, 258] width 452 height 459
drag, startPoint x: 352, startPoint y: 106, endPoint x: 17, endPoint y: 136, distance: 336.0
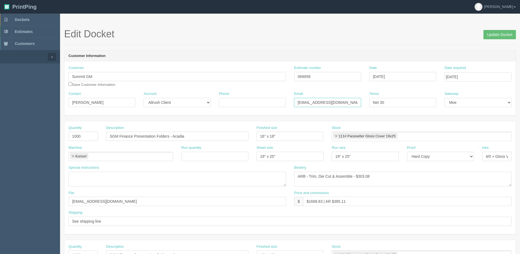
click at [17, 136] on section "Dockets Estimates Customers" at bounding box center [260, 255] width 520 height 482
type input "mbartlett@kaizenauto.com"
click at [489, 32] on input "Update Docket" at bounding box center [499, 34] width 32 height 9
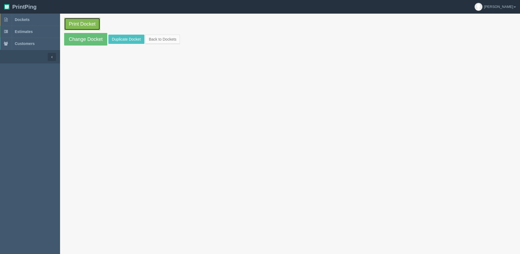
click at [78, 27] on link "Print Docket" at bounding box center [82, 24] width 36 height 13
click at [81, 38] on link "Change Docket" at bounding box center [85, 39] width 43 height 13
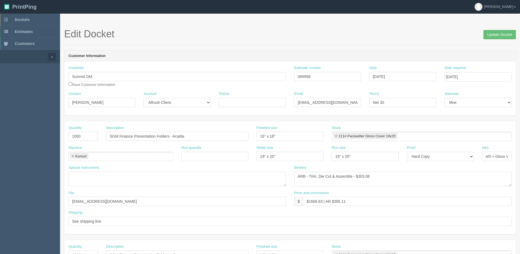
drag, startPoint x: 422, startPoint y: 152, endPoint x: 422, endPoint y: 156, distance: 3.6
click at [422, 156] on div "Proof -- Email Hard Copy" at bounding box center [440, 153] width 67 height 16
click at [422, 157] on select "-- Email Hard Copy" at bounding box center [440, 156] width 67 height 9
select select
click at [407, 152] on select "-- Email Hard Copy" at bounding box center [440, 156] width 67 height 9
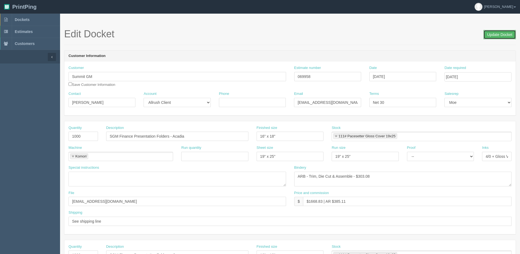
click at [494, 35] on input "Update Docket" at bounding box center [499, 34] width 32 height 9
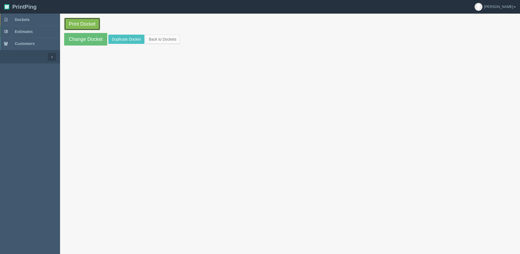
click at [80, 24] on link "Print Docket" at bounding box center [82, 24] width 36 height 13
